Goal: Task Accomplishment & Management: Complete application form

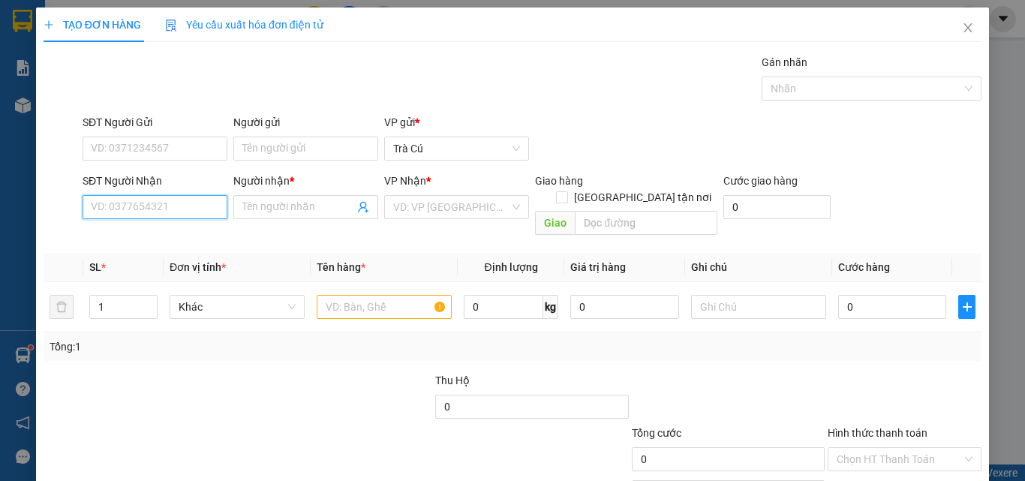
click at [166, 212] on input "SĐT Người Nhận" at bounding box center [155, 207] width 145 height 24
click at [128, 206] on input "0901525444" at bounding box center [155, 207] width 145 height 24
type input "0907585444"
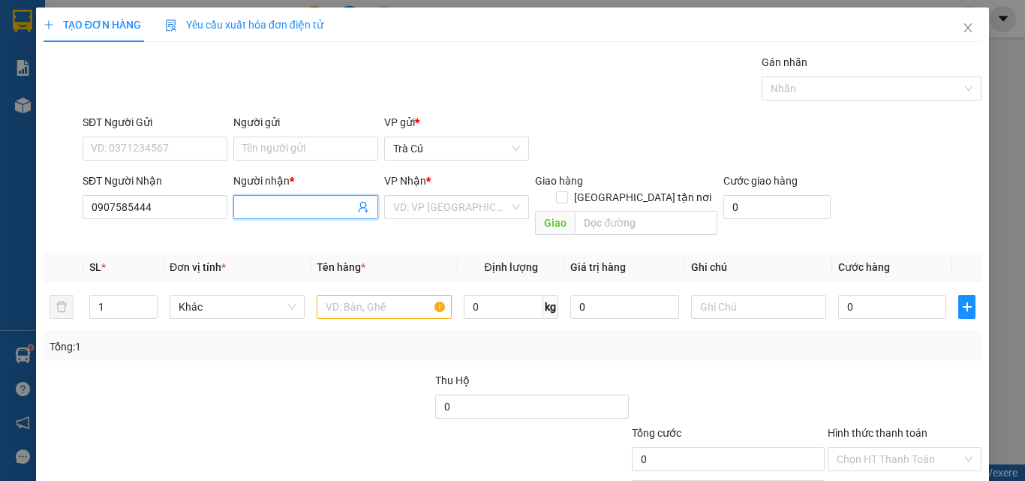
click at [319, 215] on span at bounding box center [305, 207] width 145 height 24
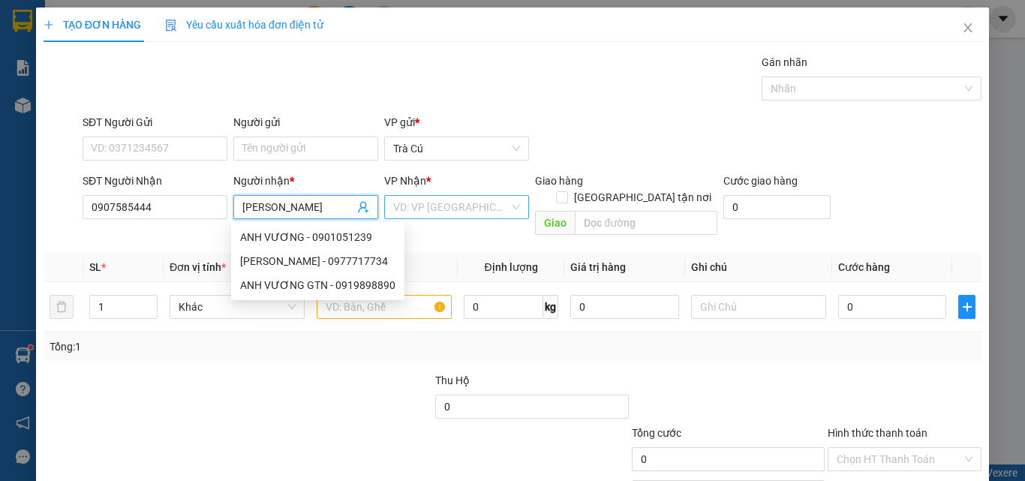
type input "[PERSON_NAME]"
click at [453, 215] on input "search" at bounding box center [451, 207] width 116 height 23
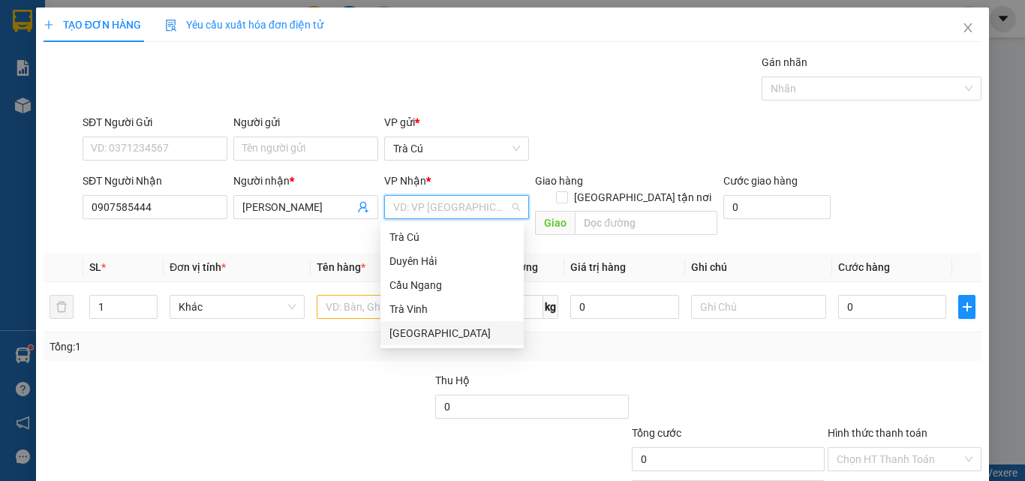
click at [440, 333] on div "[GEOGRAPHIC_DATA]" at bounding box center [452, 333] width 125 height 17
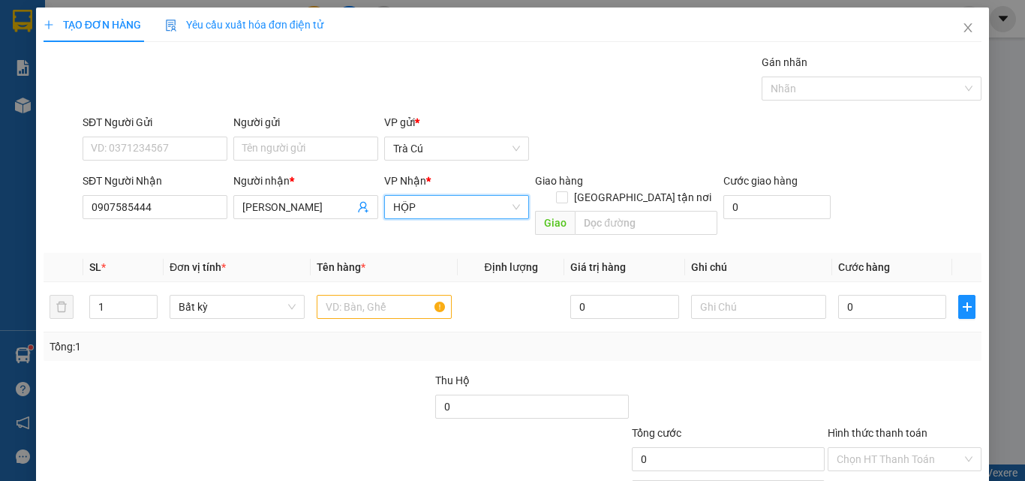
click at [477, 203] on input "HỘP" at bounding box center [451, 207] width 116 height 23
type input "H"
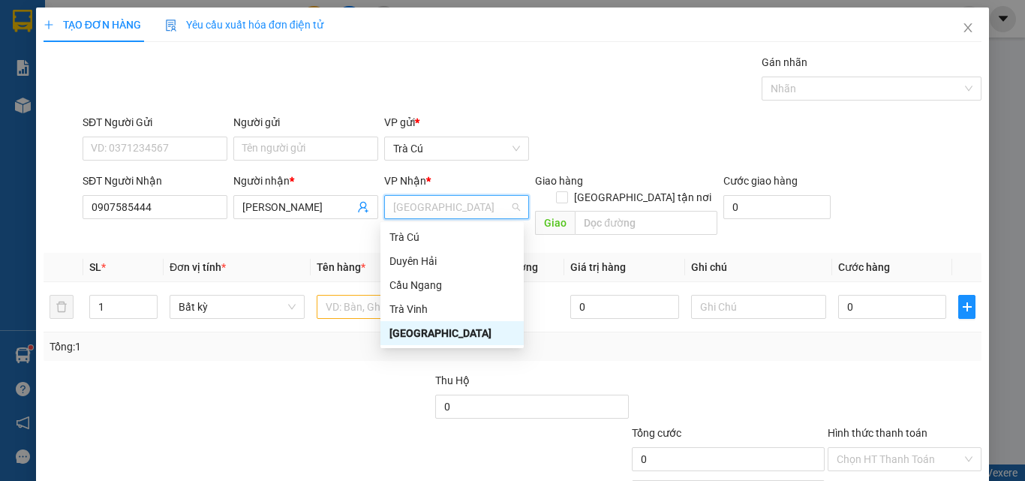
click at [459, 198] on span "[GEOGRAPHIC_DATA]" at bounding box center [456, 207] width 127 height 23
click at [414, 327] on div "[GEOGRAPHIC_DATA]" at bounding box center [452, 333] width 125 height 17
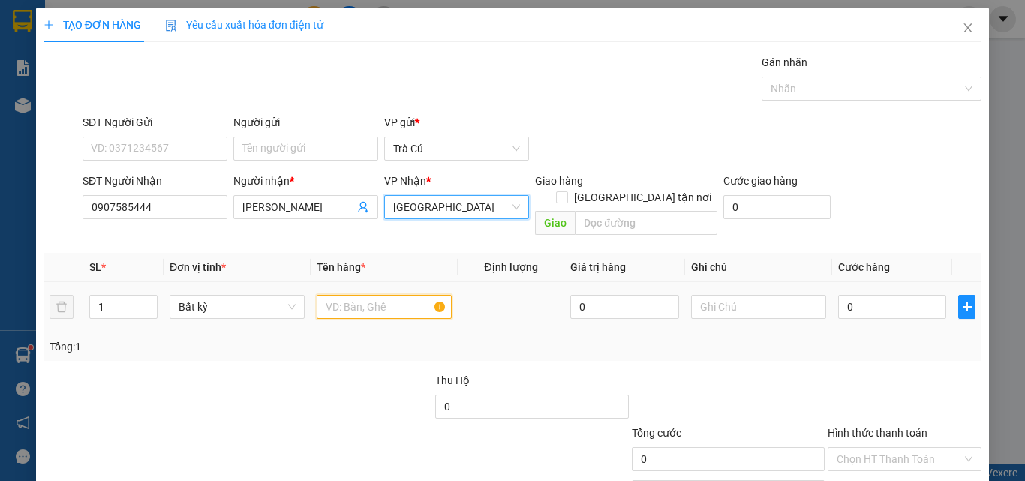
click at [364, 295] on input "text" at bounding box center [384, 307] width 135 height 24
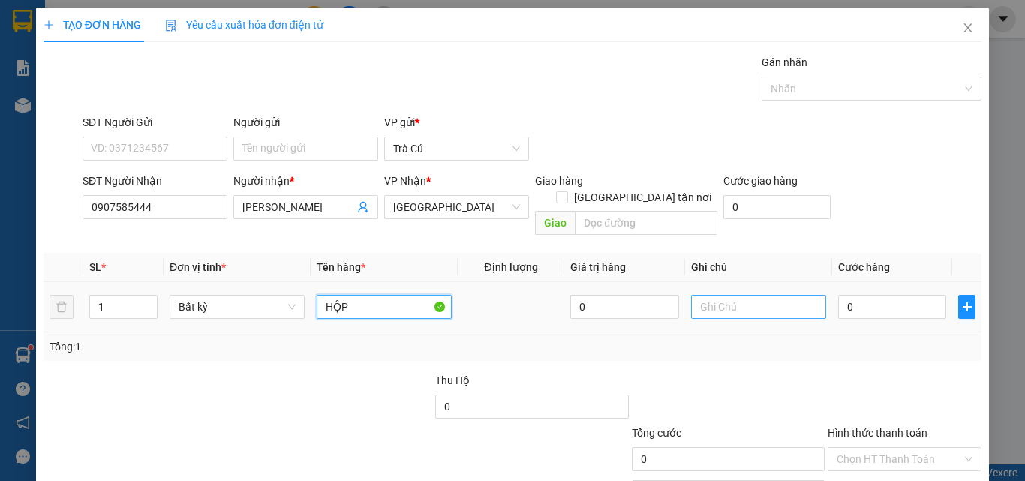
type input "HỘP"
click at [724, 295] on input "text" at bounding box center [758, 307] width 135 height 24
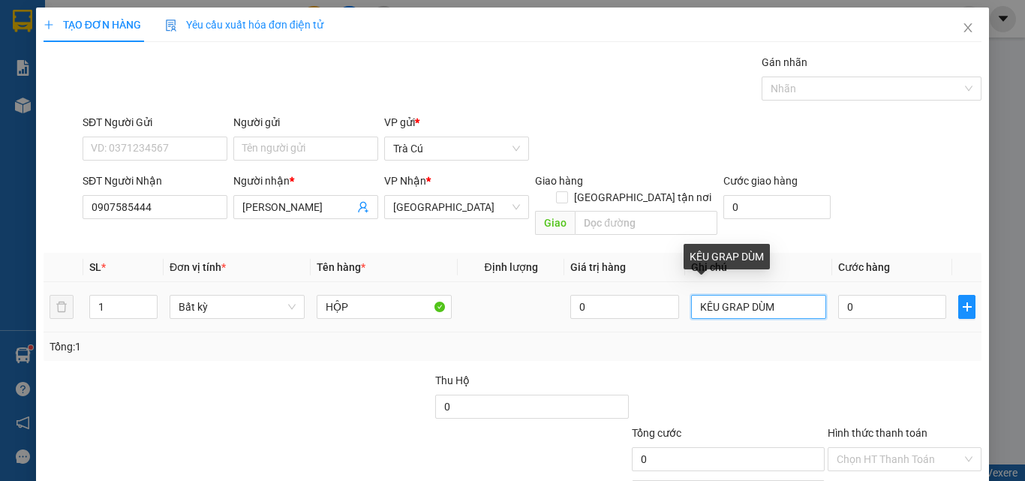
click at [778, 295] on input "KÊU GRAP DÙM" at bounding box center [758, 307] width 135 height 24
type input "K"
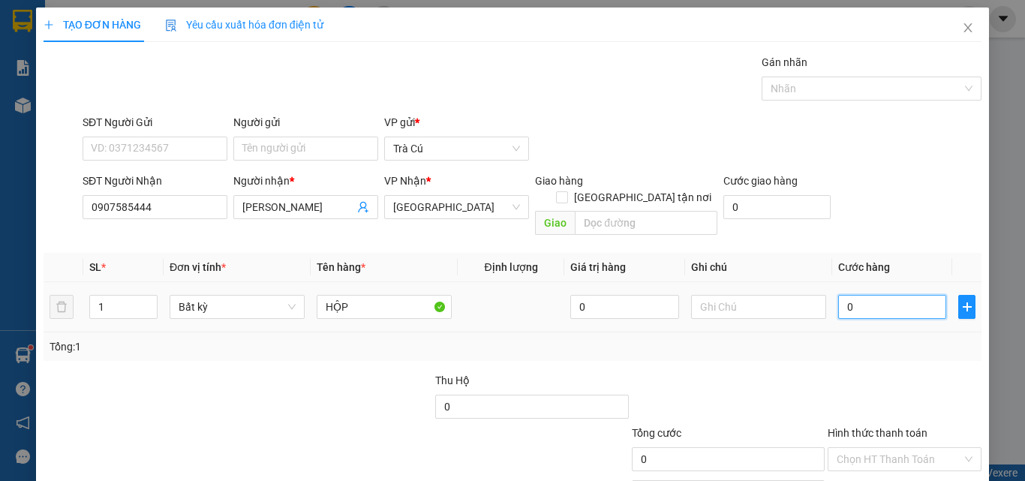
click at [881, 295] on input "0" at bounding box center [892, 307] width 108 height 24
type input "3"
type input "30"
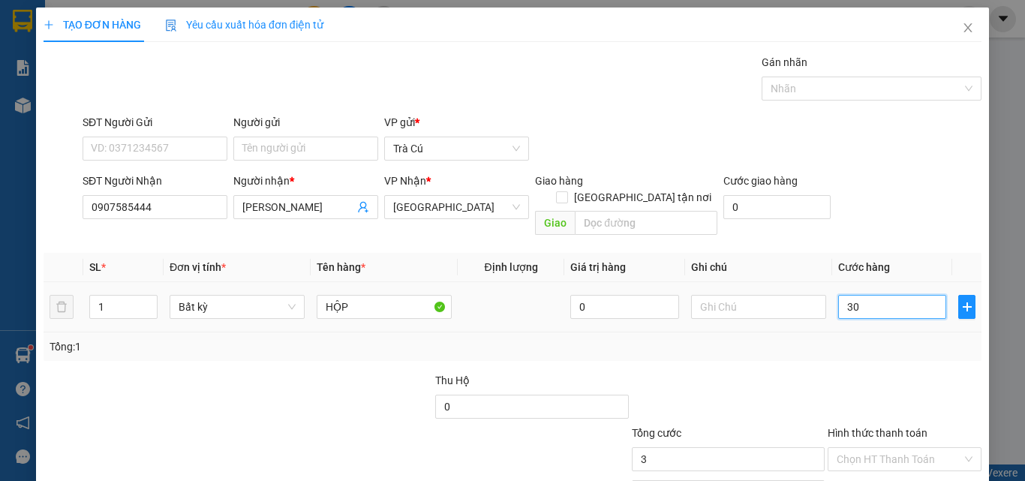
type input "30"
type input "30.000"
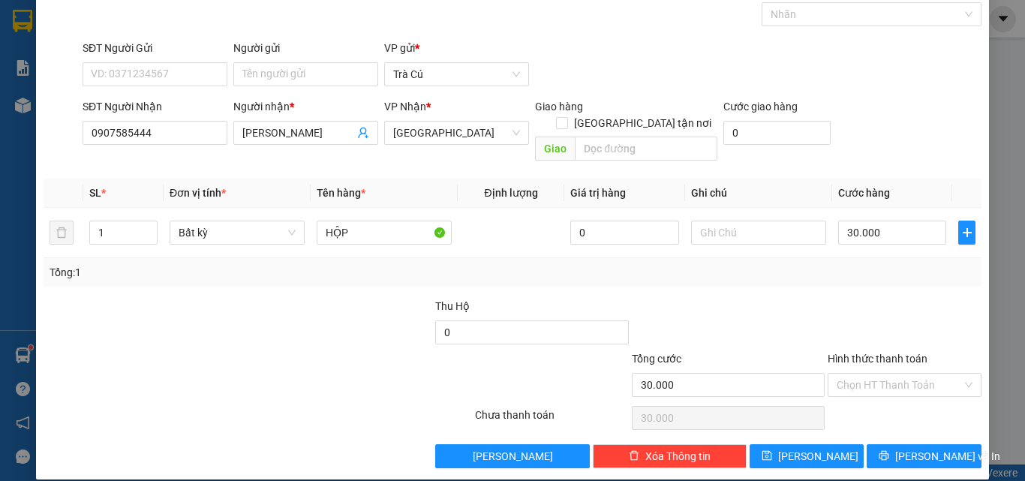
click at [861, 353] on label "Hình thức thanh toán" at bounding box center [878, 359] width 100 height 12
click at [861, 374] on input "Hình thức thanh toán" at bounding box center [899, 385] width 125 height 23
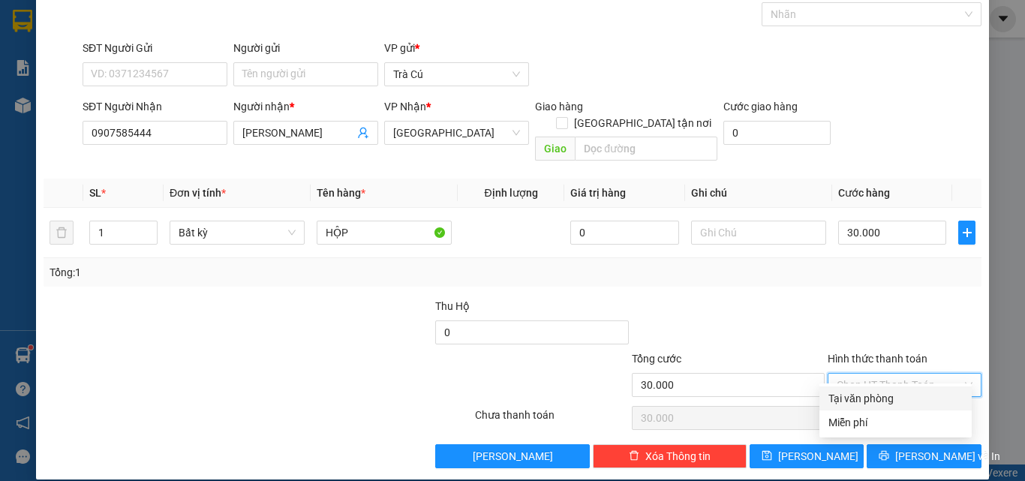
click at [862, 374] on input "Hình thức thanh toán" at bounding box center [899, 385] width 125 height 23
click at [889, 397] on div "Tại văn phòng" at bounding box center [896, 398] width 134 height 17
type input "0"
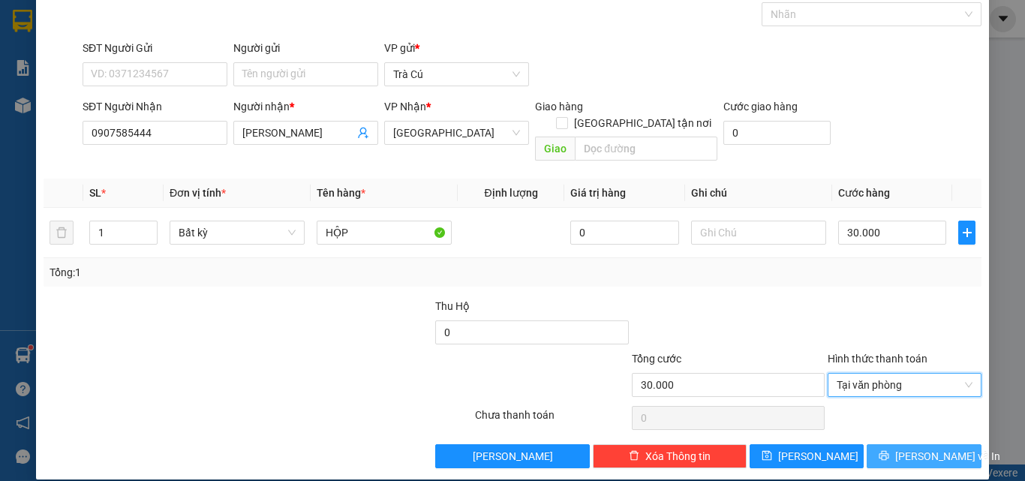
click at [916, 448] on span "[PERSON_NAME] và In" at bounding box center [948, 456] width 105 height 17
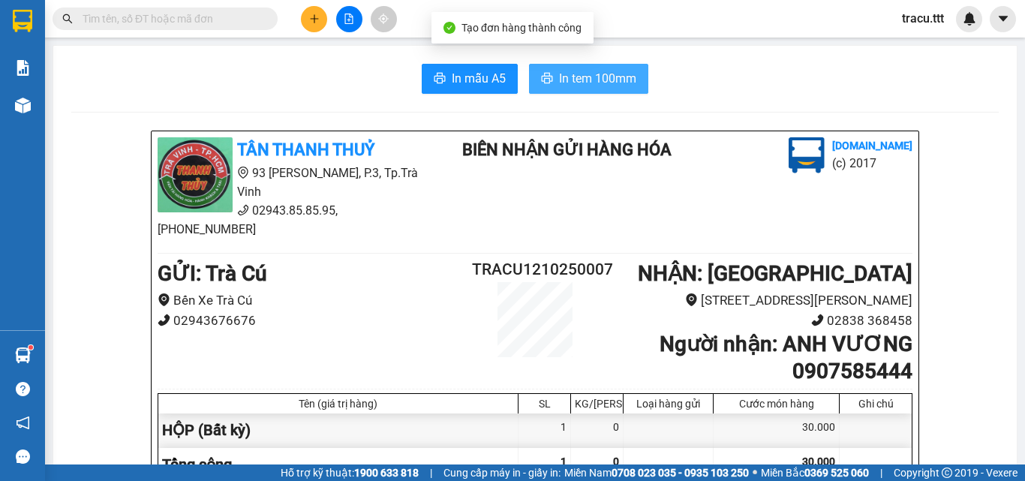
click at [619, 83] on span "In tem 100mm" at bounding box center [597, 78] width 77 height 19
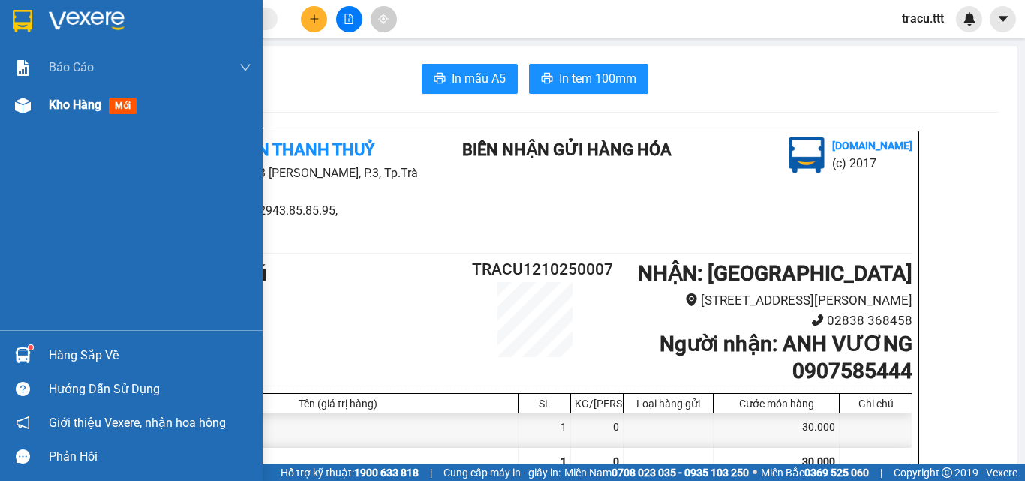
click at [87, 111] on span "Kho hàng" at bounding box center [75, 105] width 53 height 14
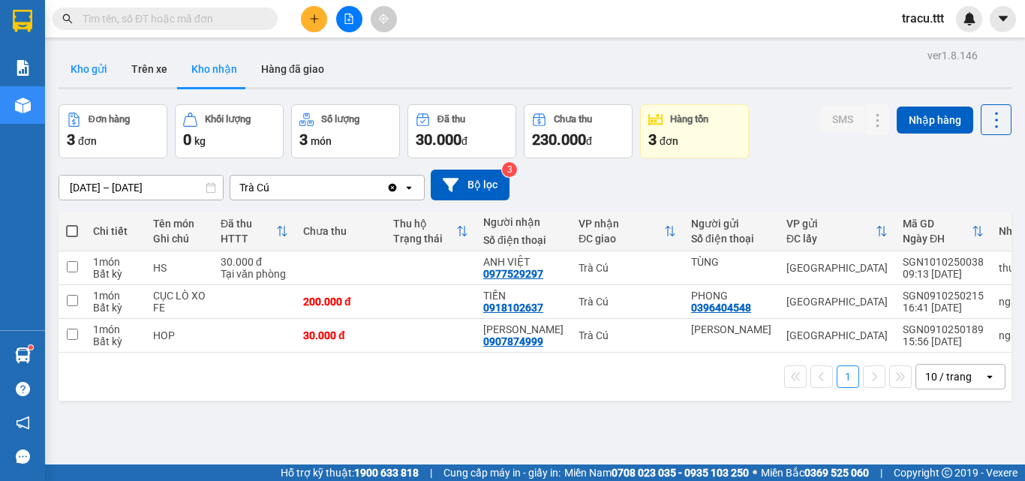
click at [100, 81] on button "Kho gửi" at bounding box center [89, 69] width 61 height 36
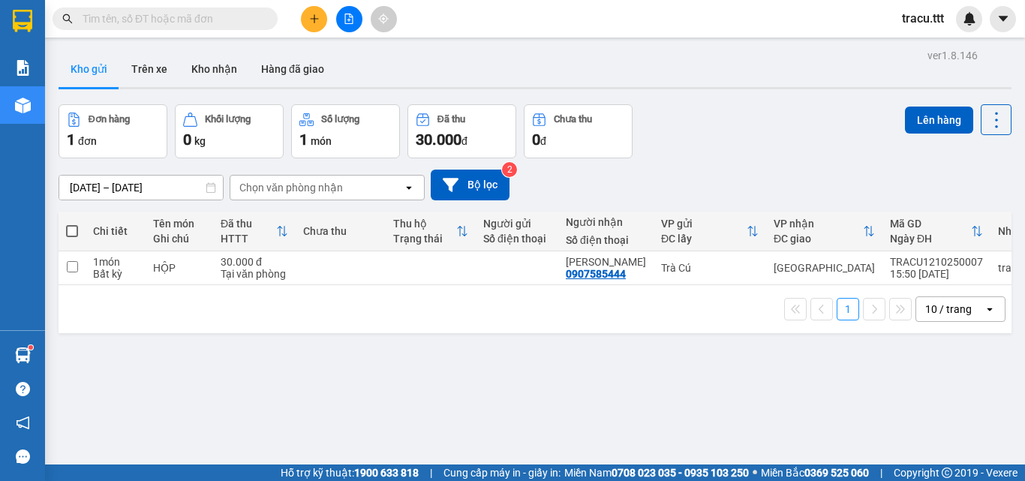
click at [74, 227] on span at bounding box center [72, 231] width 12 height 12
click at [72, 224] on input "checkbox" at bounding box center [72, 224] width 0 height 0
checkbox input "true"
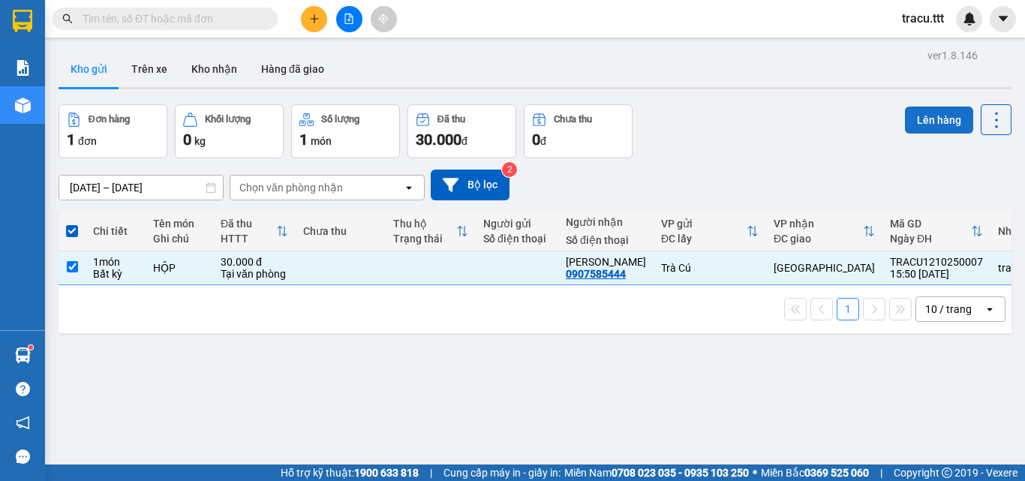
click at [911, 112] on button "Lên hàng" at bounding box center [939, 120] width 68 height 27
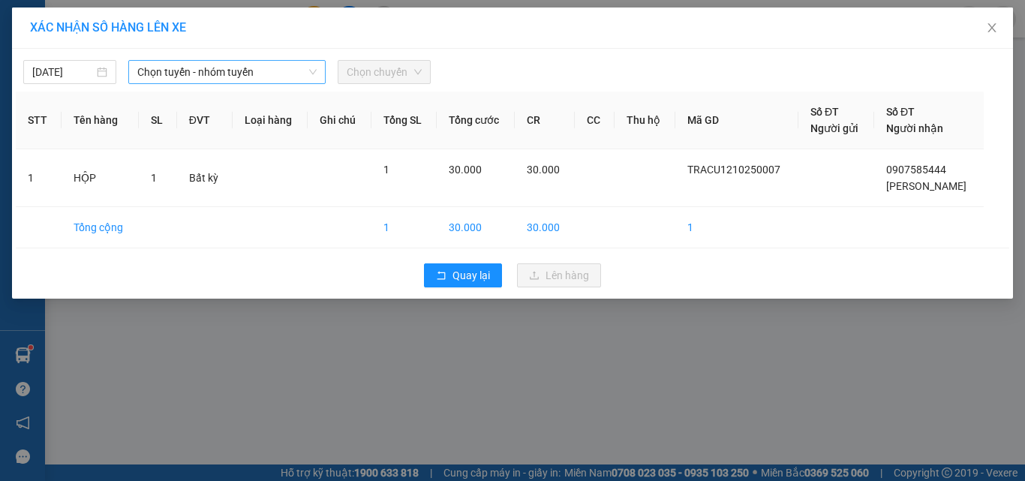
click at [182, 80] on span "Chọn tuyến - nhóm tuyến" at bounding box center [226, 72] width 179 height 23
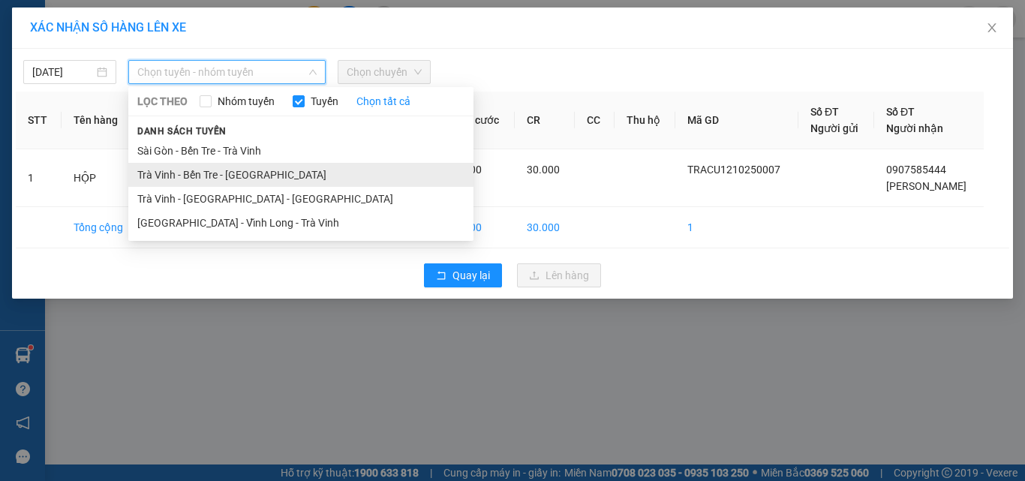
click at [200, 176] on li "Trà Vinh - Bến Tre - [GEOGRAPHIC_DATA]" at bounding box center [300, 175] width 345 height 24
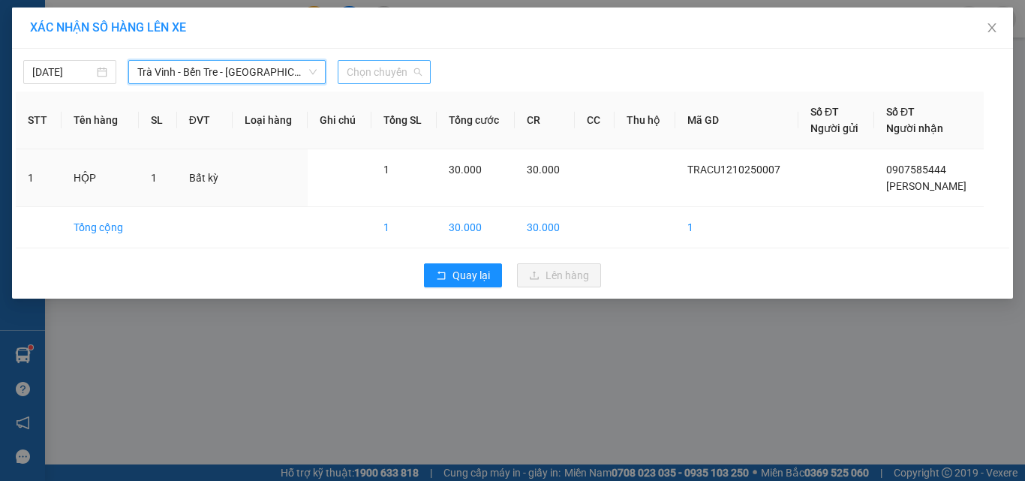
drag, startPoint x: 374, startPoint y: 77, endPoint x: 389, endPoint y: 78, distance: 15.1
click at [375, 76] on span "Chọn chuyến" at bounding box center [384, 72] width 75 height 23
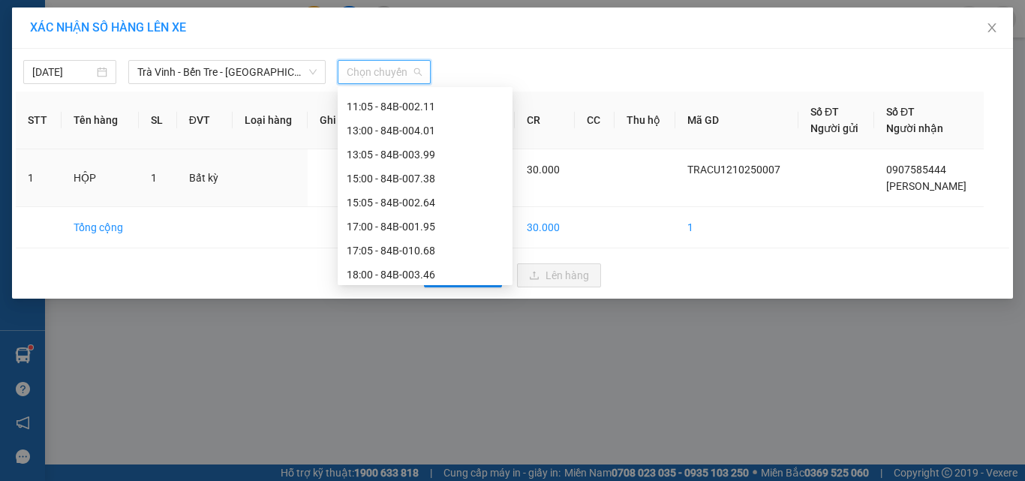
scroll to position [323, 0]
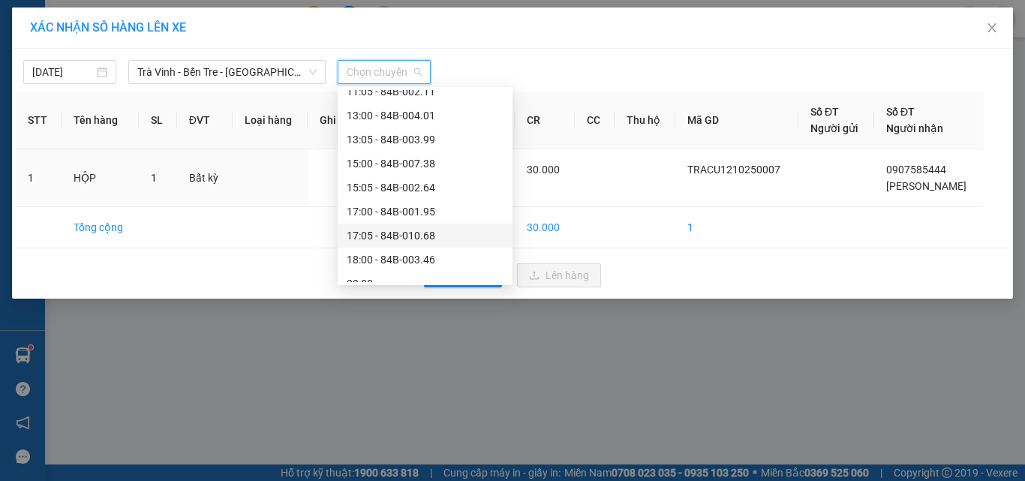
click at [438, 234] on div "17:05 - 84B-010.68" at bounding box center [425, 235] width 157 height 17
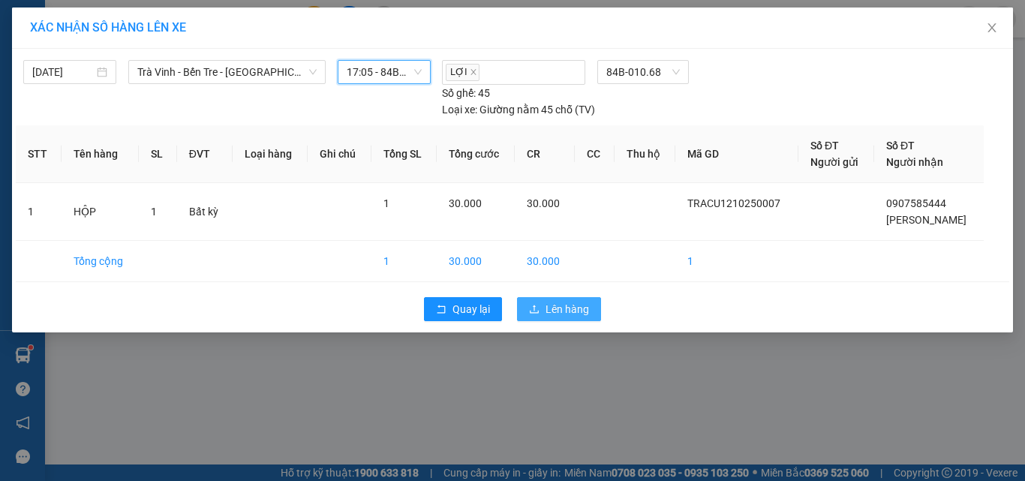
click at [579, 313] on span "Lên hàng" at bounding box center [568, 309] width 44 height 17
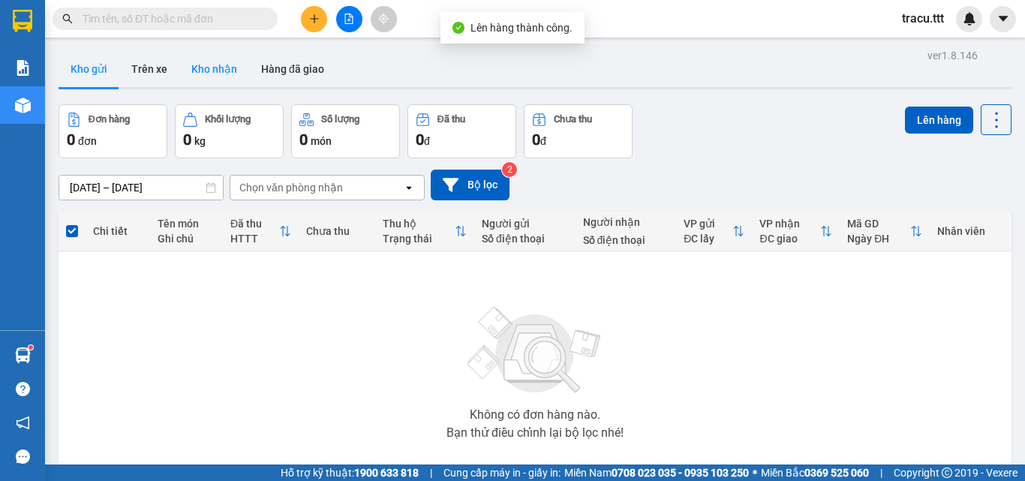
click at [201, 71] on button "Kho nhận" at bounding box center [214, 69] width 70 height 36
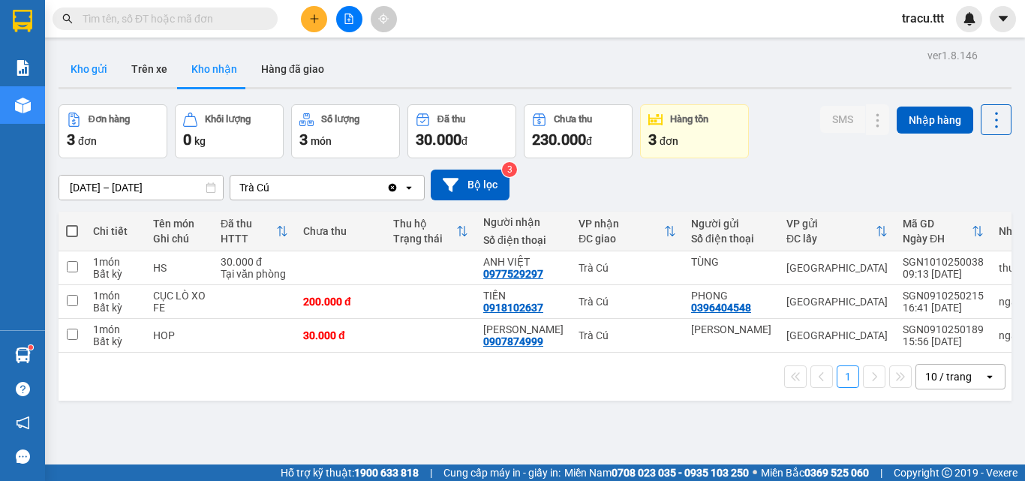
click at [81, 62] on button "Kho gửi" at bounding box center [89, 69] width 61 height 36
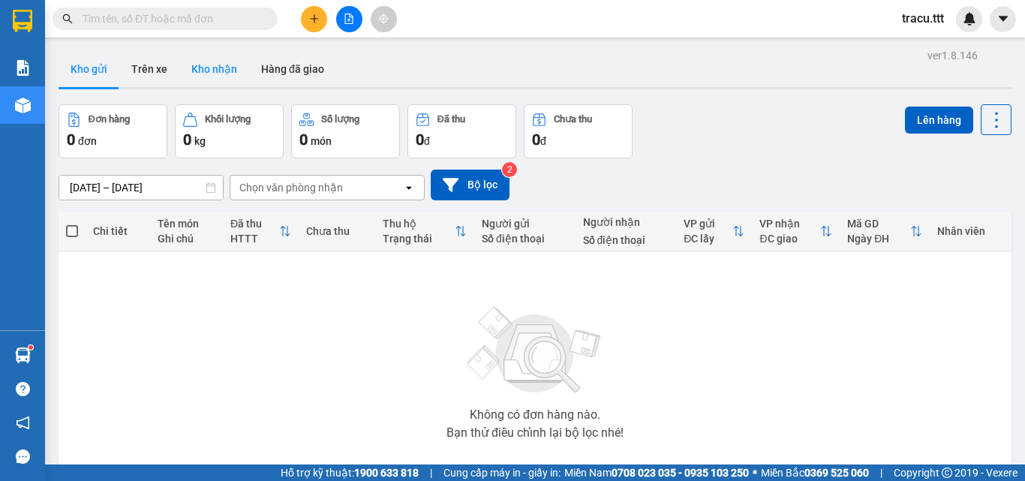
click at [224, 83] on button "Kho nhận" at bounding box center [214, 69] width 70 height 36
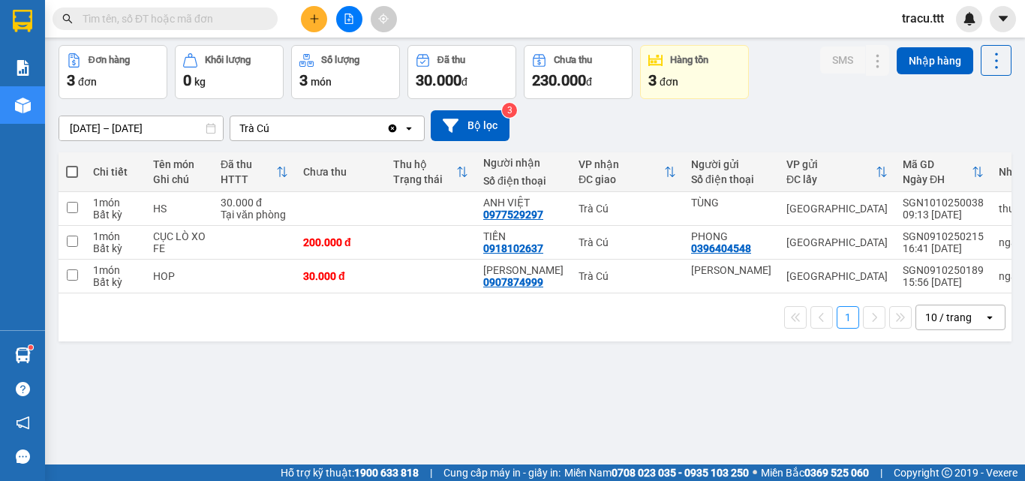
scroll to position [69, 0]
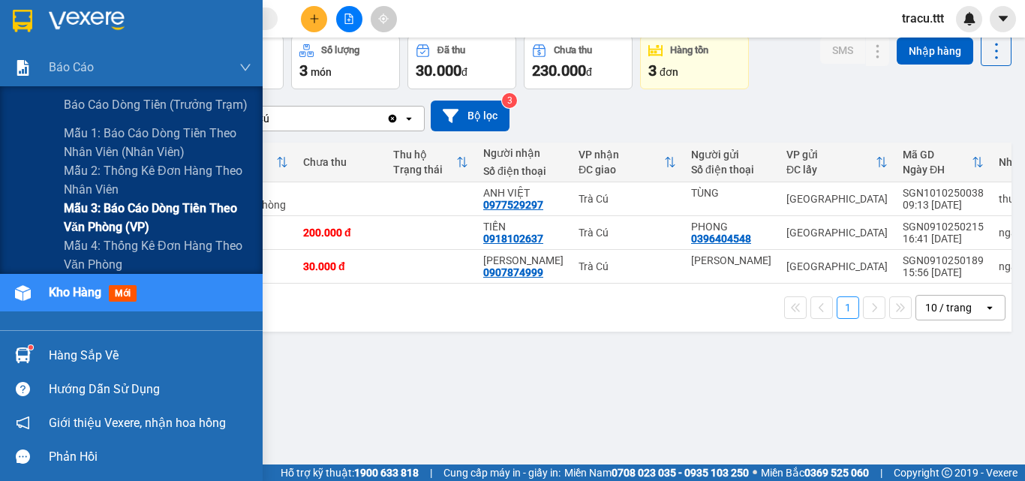
click at [124, 213] on span "Mẫu 3: Báo cáo dòng tiền theo văn phòng (VP)" at bounding box center [158, 218] width 188 height 38
